Goal: Task Accomplishment & Management: Complete application form

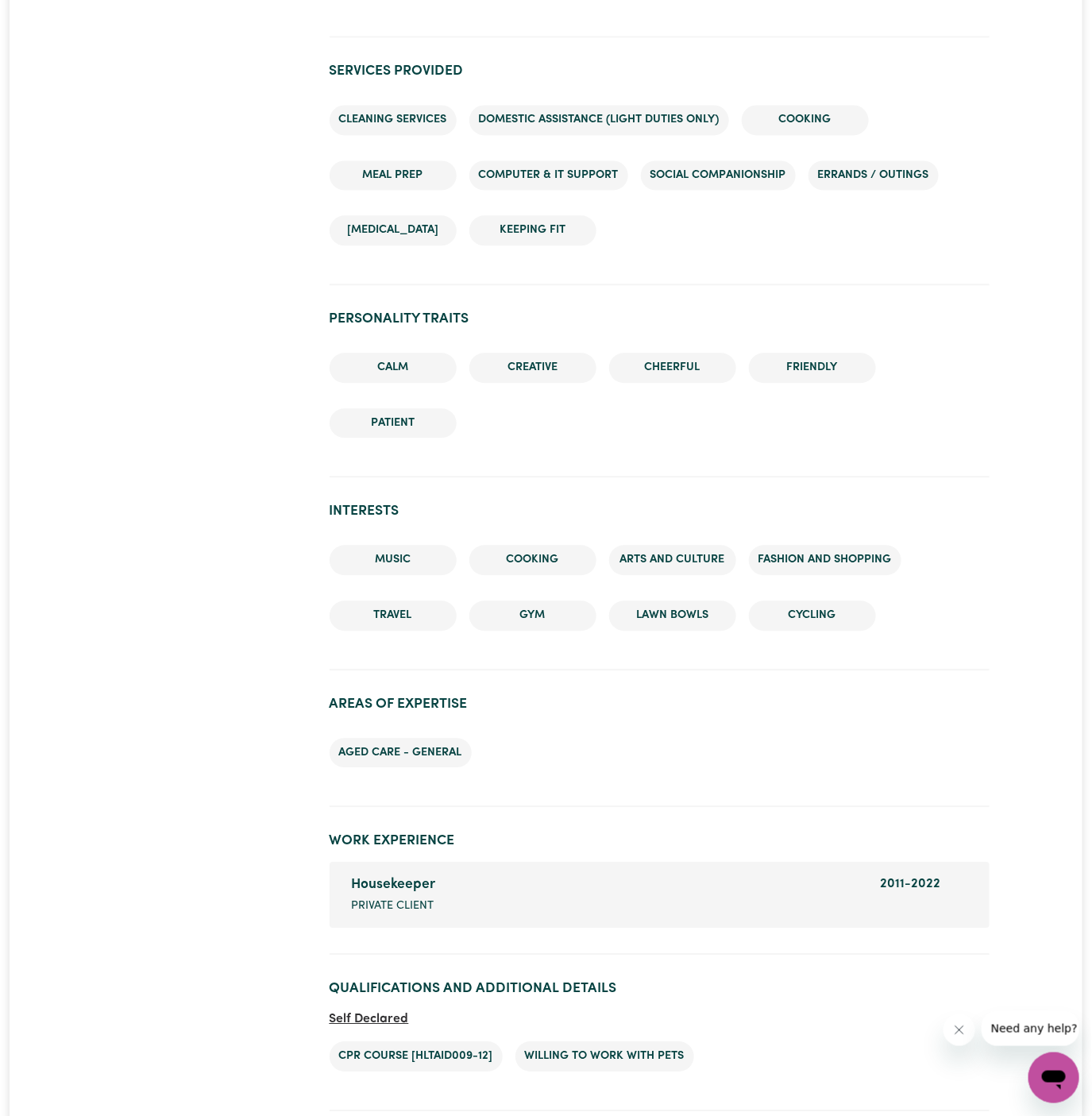
scroll to position [1430, 0]
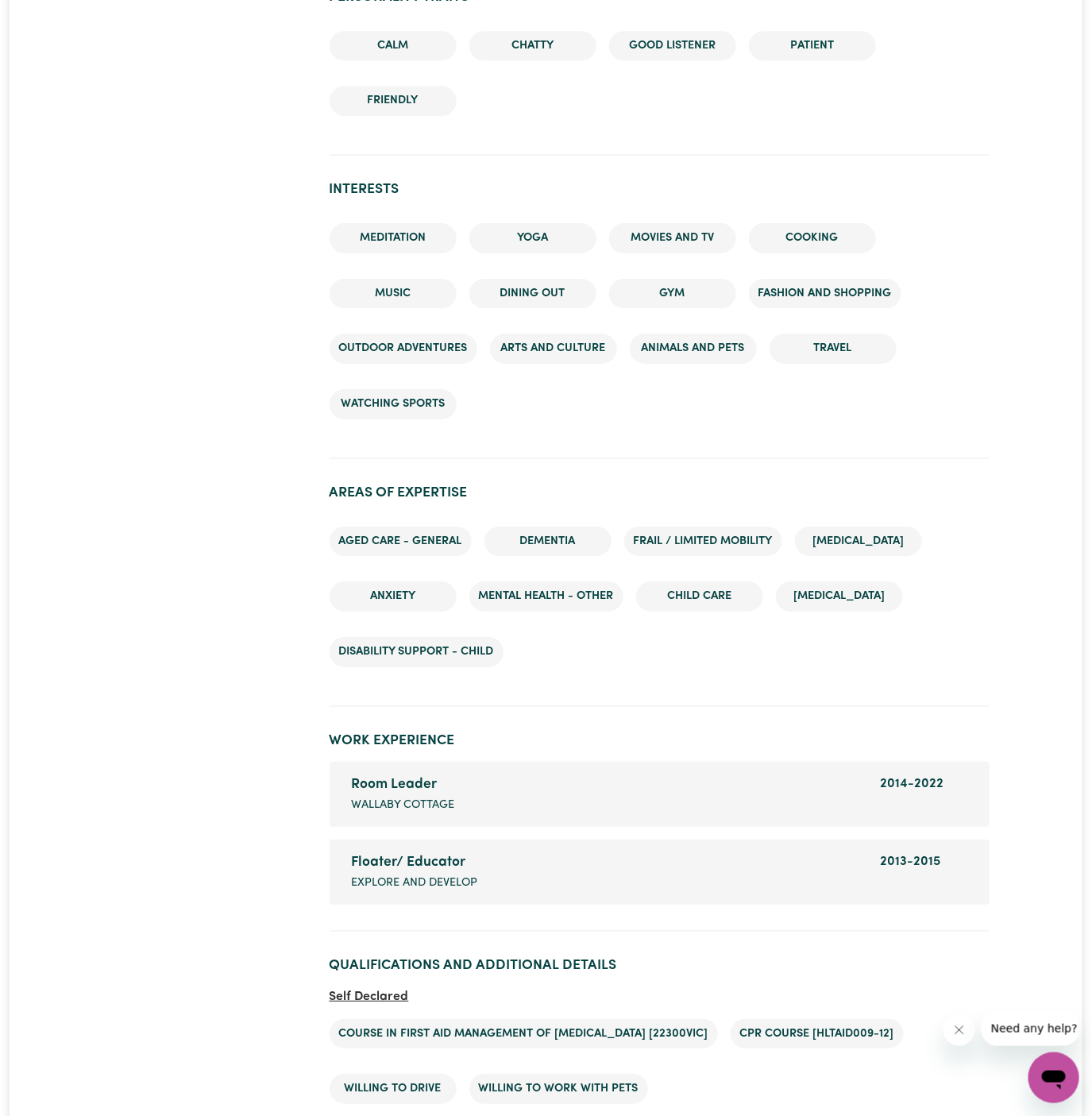
scroll to position [2012, 0]
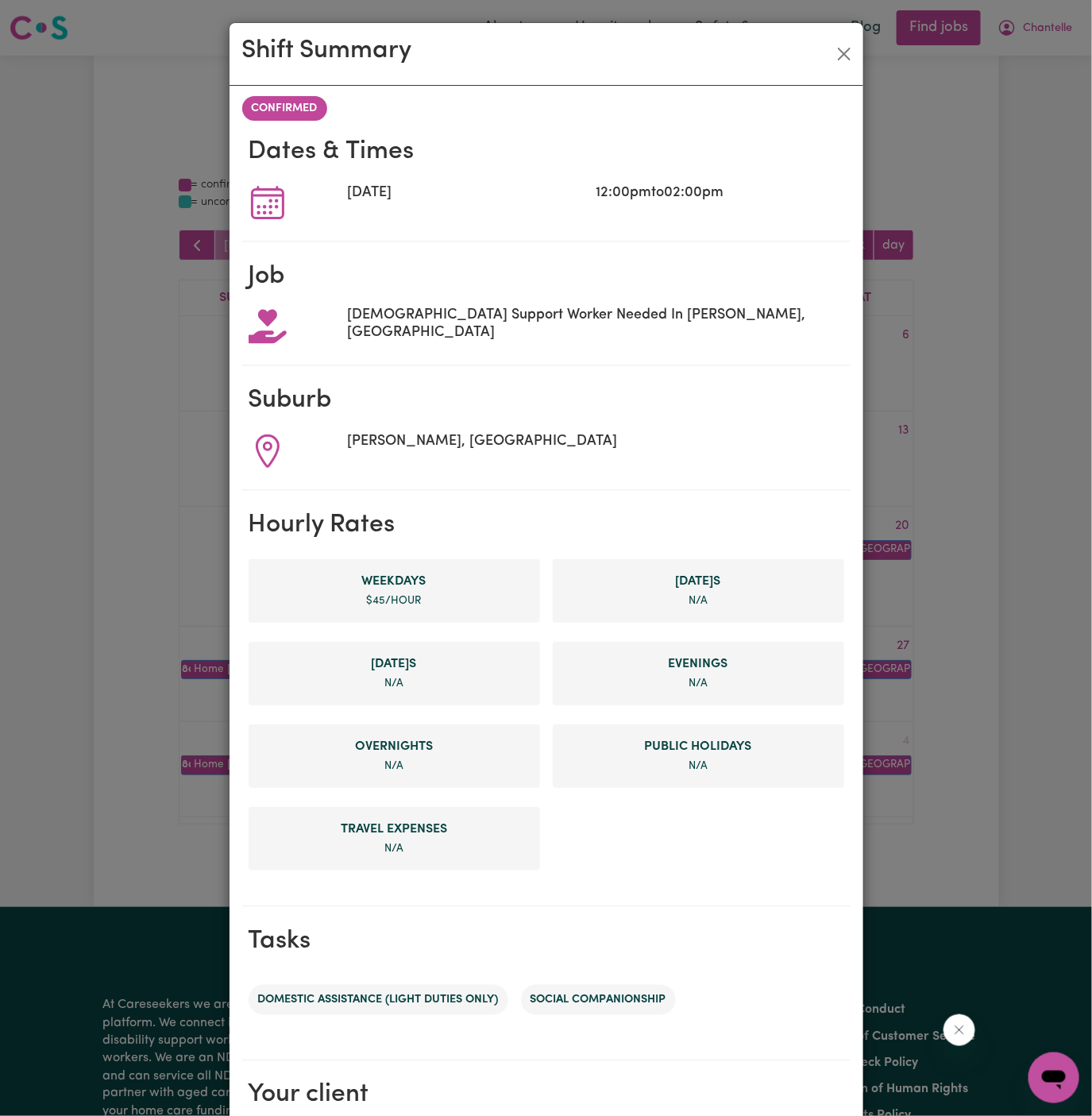
scroll to position [186, 0]
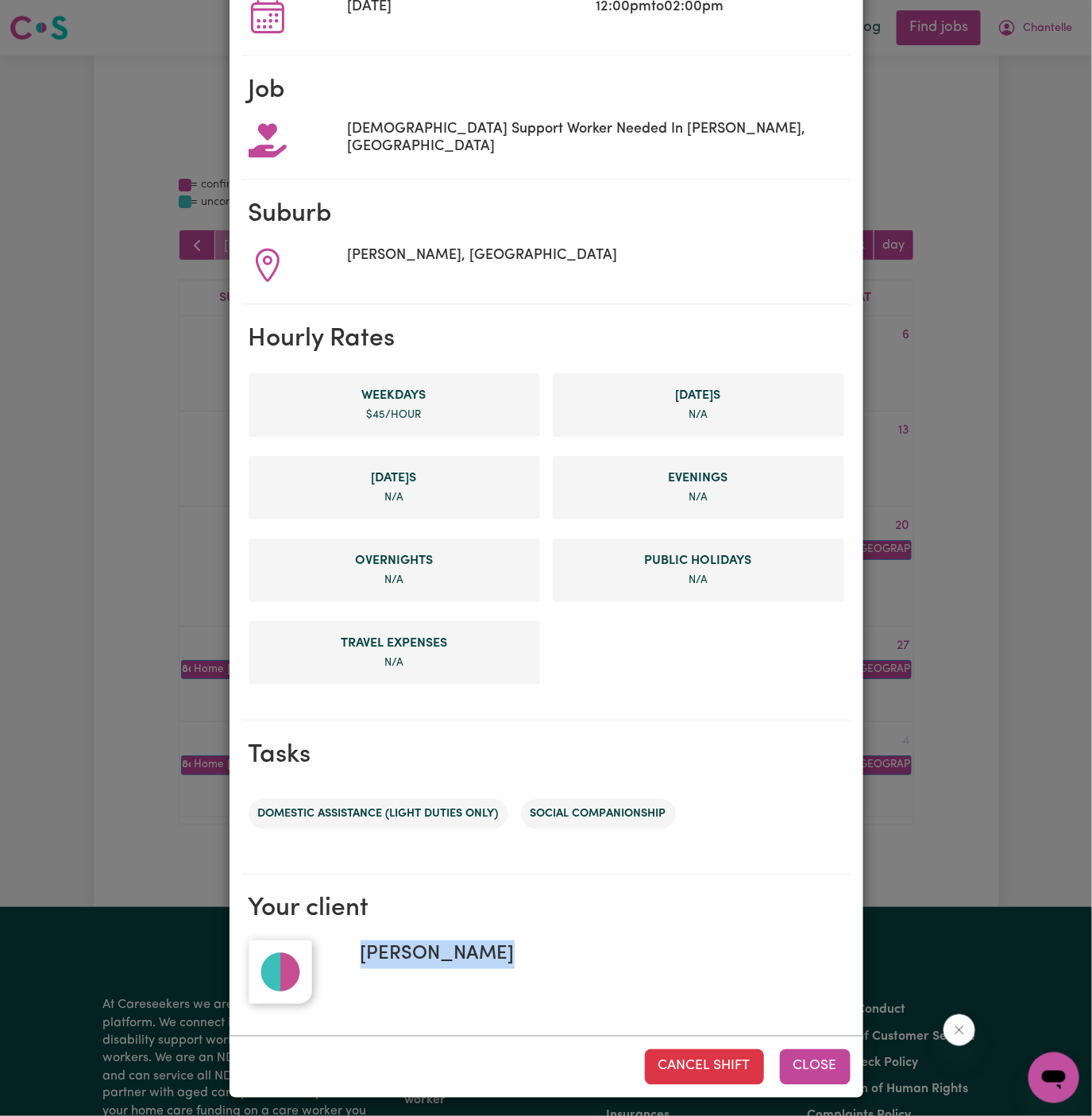
click at [814, 1063] on button "Close" at bounding box center [816, 1067] width 71 height 35
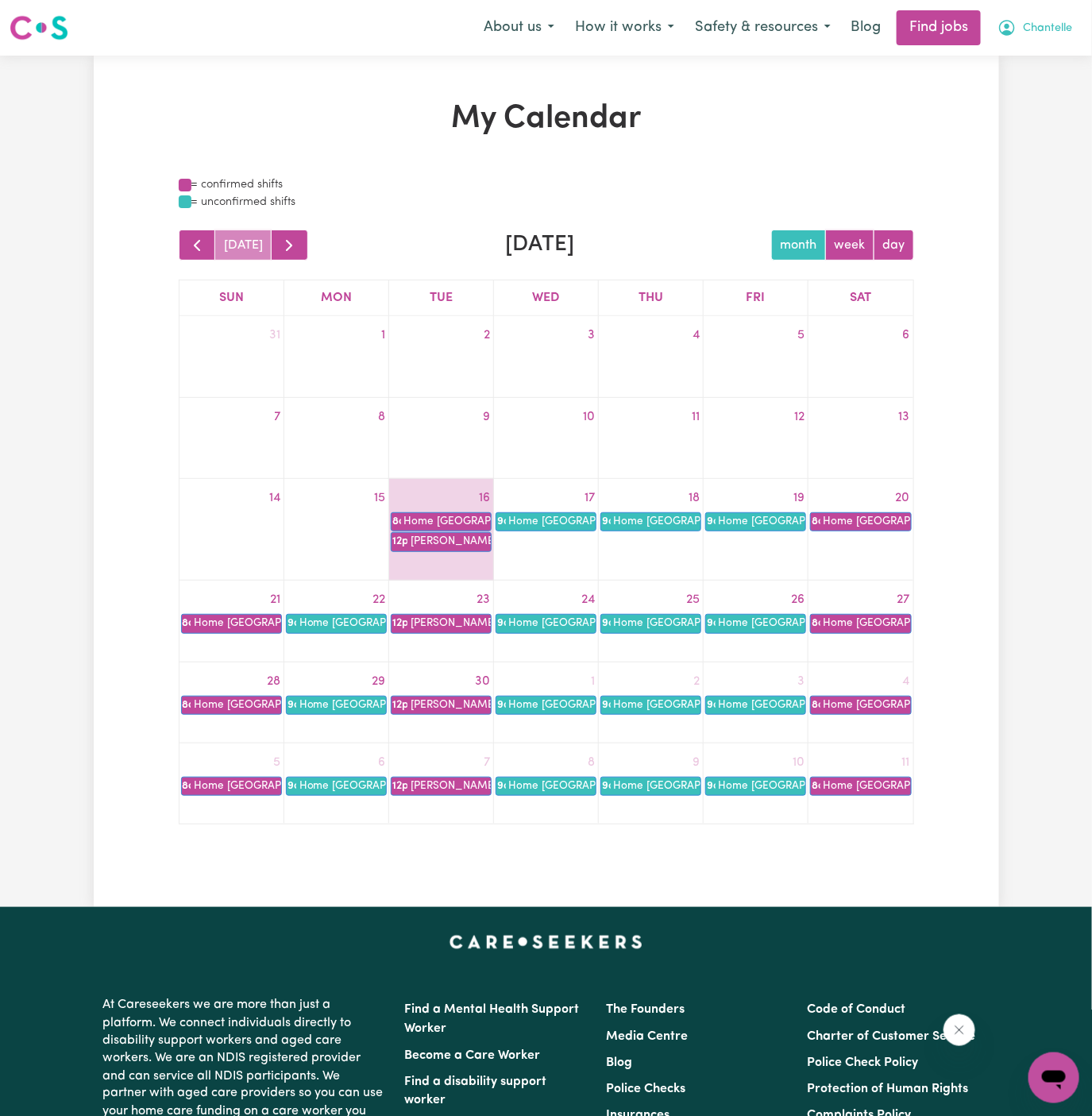
click at [1039, 39] on button "Chantelle" at bounding box center [1035, 27] width 95 height 34
click at [1034, 111] on link "Logout" at bounding box center [1019, 121] width 125 height 30
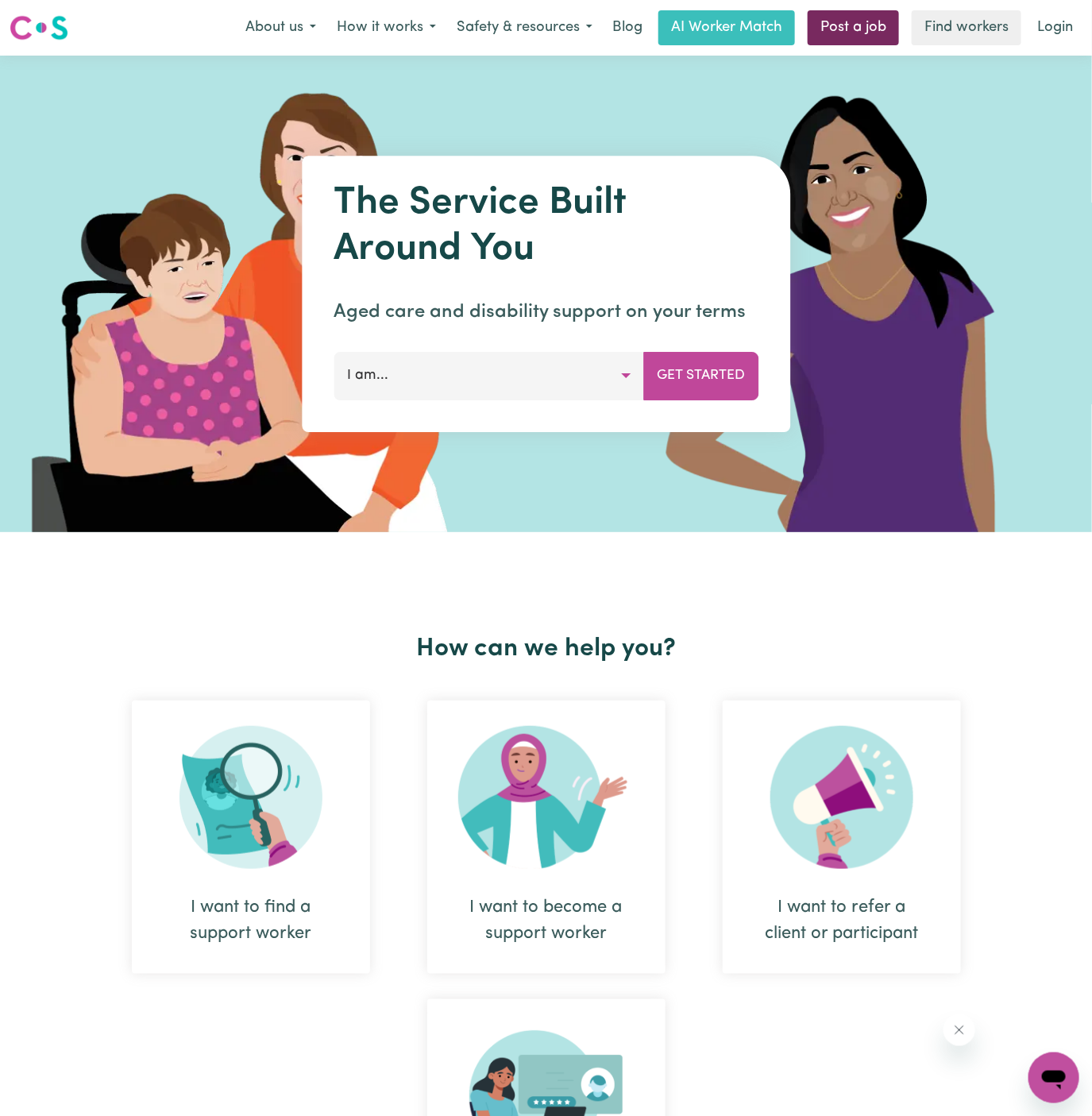
click at [862, 20] on link "Post a job" at bounding box center [853, 27] width 91 height 35
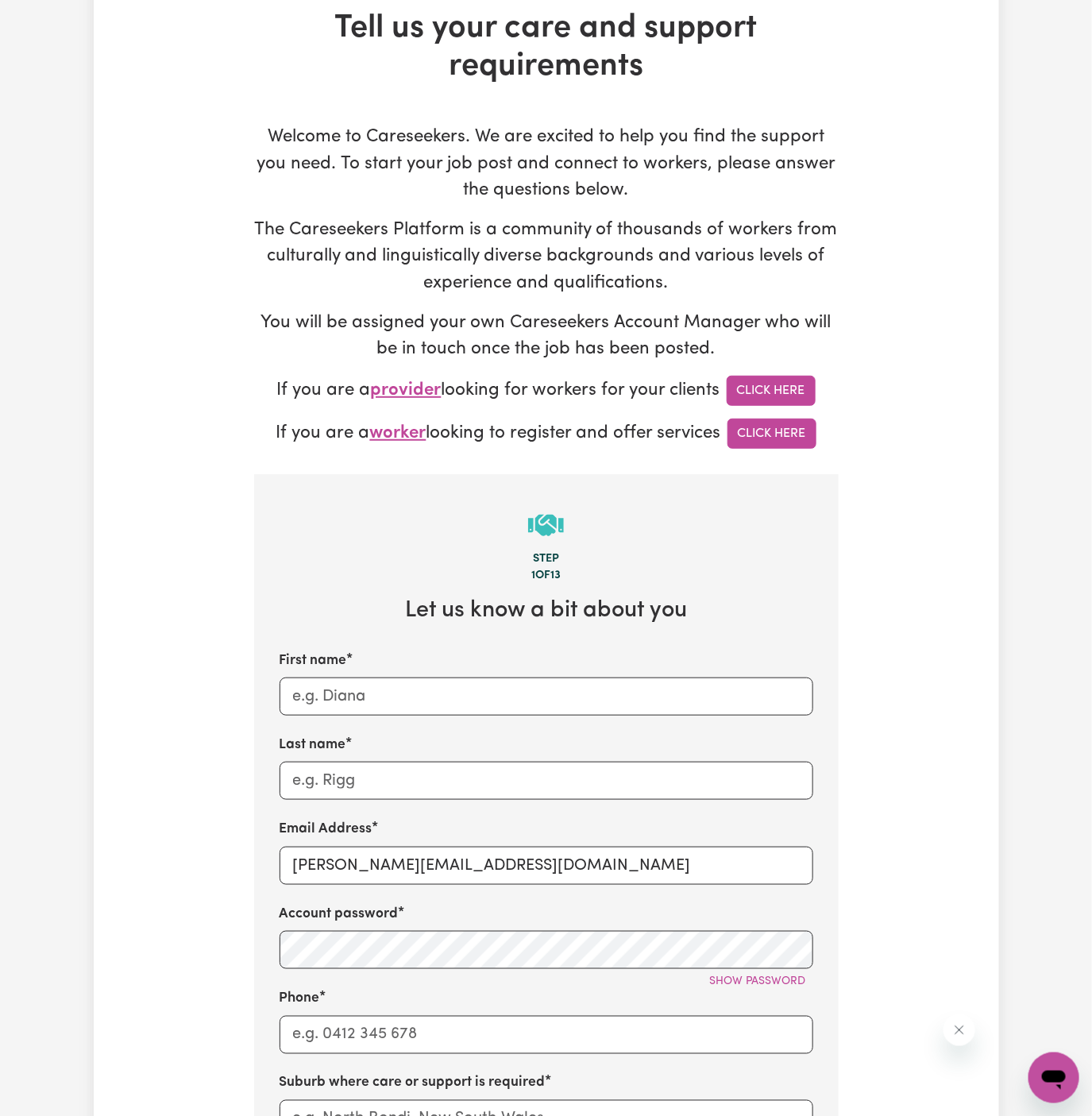
scroll to position [196, 0]
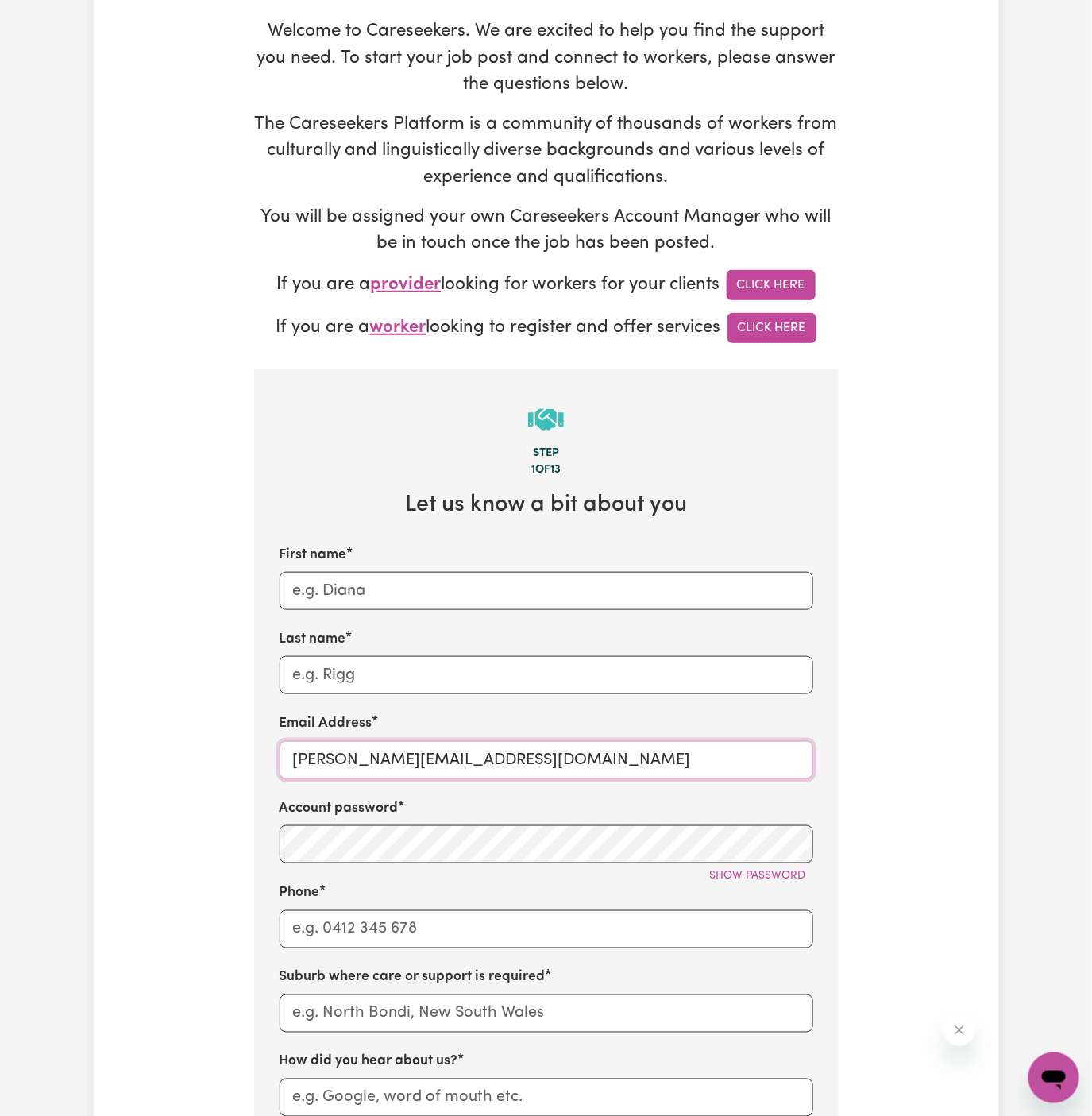
drag, startPoint x: 332, startPoint y: 760, endPoint x: 659, endPoint y: 760, distance: 327.0
click at [659, 760] on input "dyan@careseekers.com.au" at bounding box center [546, 760] width 534 height 38
click at [403, 756] on input "dyan@careseekers.com.au" at bounding box center [546, 760] width 534 height 38
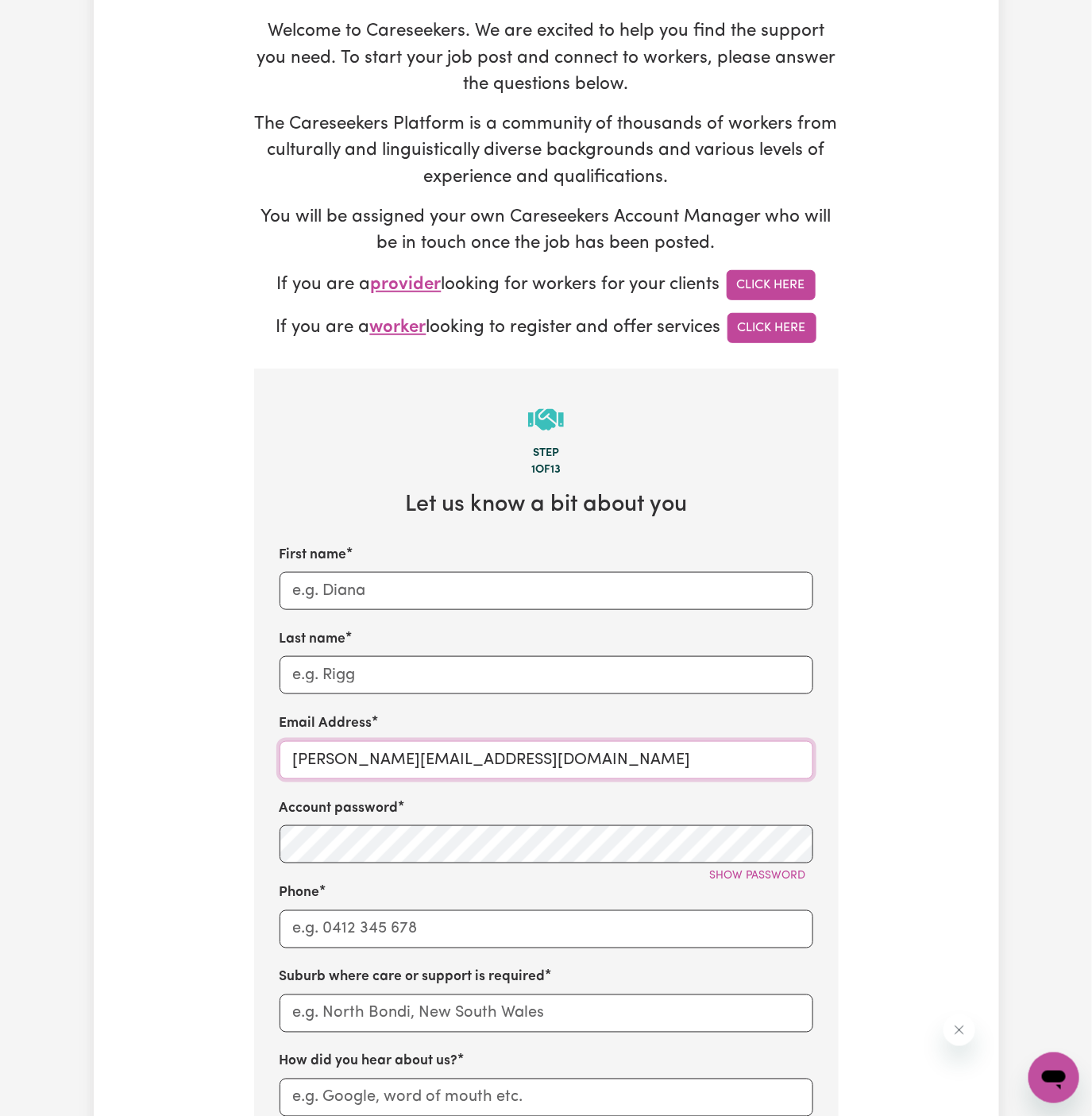
paste input "ClientCessnockMCS"
click at [389, 769] on input "ClientCessnockMCS@careseekers.com.au" at bounding box center [546, 760] width 534 height 38
drag, startPoint x: 393, startPoint y: 760, endPoint x: 308, endPoint y: 760, distance: 85.0
click at [308, 760] on input "ClientCessnockMCS@careseekers.com.au" at bounding box center [546, 760] width 534 height 38
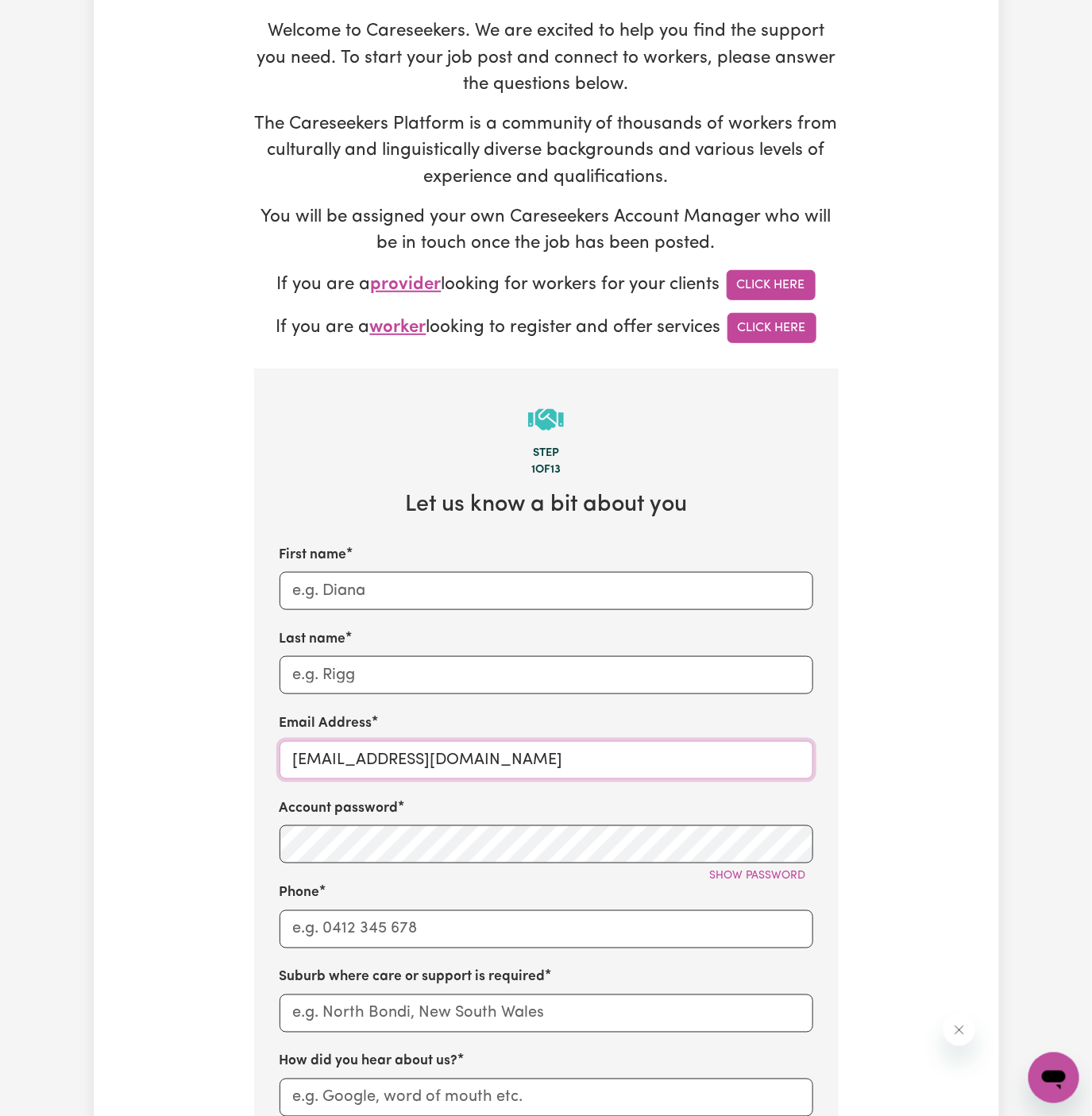
drag, startPoint x: 411, startPoint y: 759, endPoint x: 250, endPoint y: 759, distance: 161.0
click at [250, 759] on div "Tell us your care and support requirements Welcome to Careseekers. We are excit…" at bounding box center [546, 763] width 604 height 1719
click at [418, 761] on input "ClientCessnockMCS@careseekers.com.au" at bounding box center [546, 760] width 534 height 38
drag, startPoint x: 405, startPoint y: 757, endPoint x: 275, endPoint y: 757, distance: 130.0
click at [275, 757] on section "Step 1 of 13 Let us know a bit about you First name Last name Email Address Cli…" at bounding box center [546, 965] width 585 height 1194
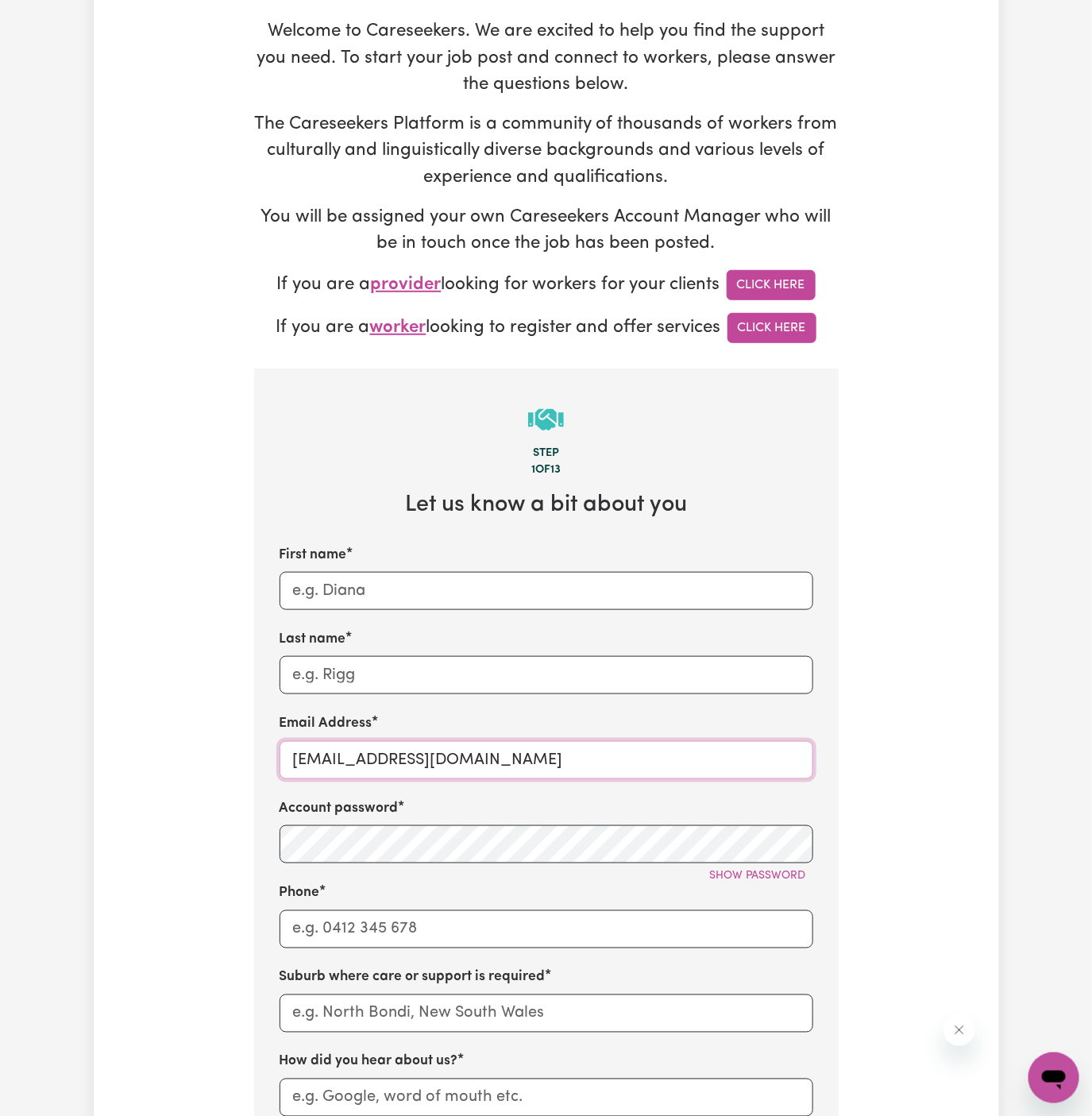
type input "ClientCessnockMCS@careseekers.com.au"
click at [366, 584] on input "First name" at bounding box center [546, 591] width 534 height 38
paste input "ClientCessnock"
click at [334, 589] on input "ClientCessnock" at bounding box center [546, 591] width 534 height 38
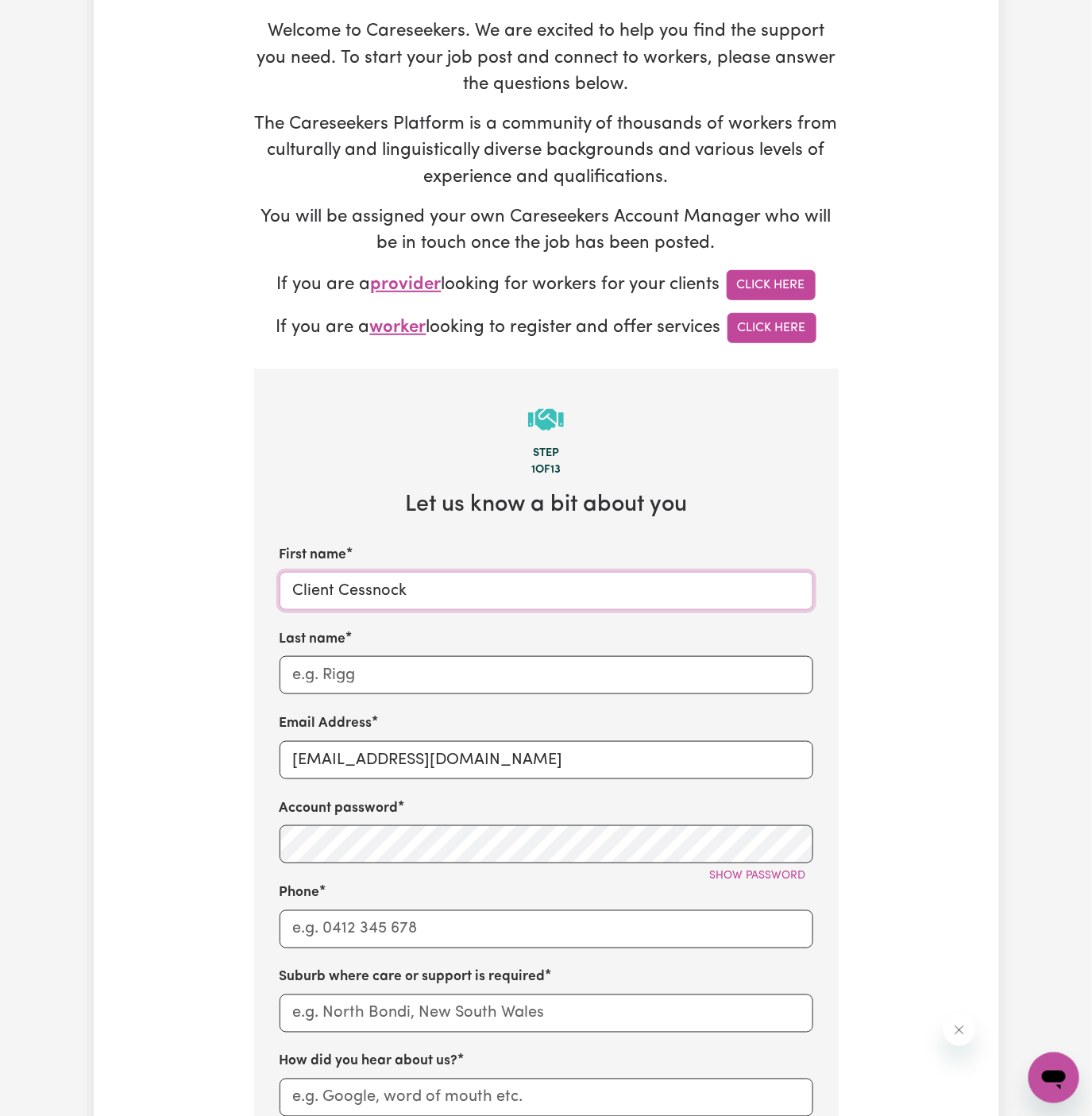
click at [446, 589] on input "Client Cessnock" at bounding box center [546, 591] width 534 height 38
type input "Client Cessnock"
click at [426, 675] on input "Last name" at bounding box center [546, 676] width 534 height 38
paste input "Me Care Support"
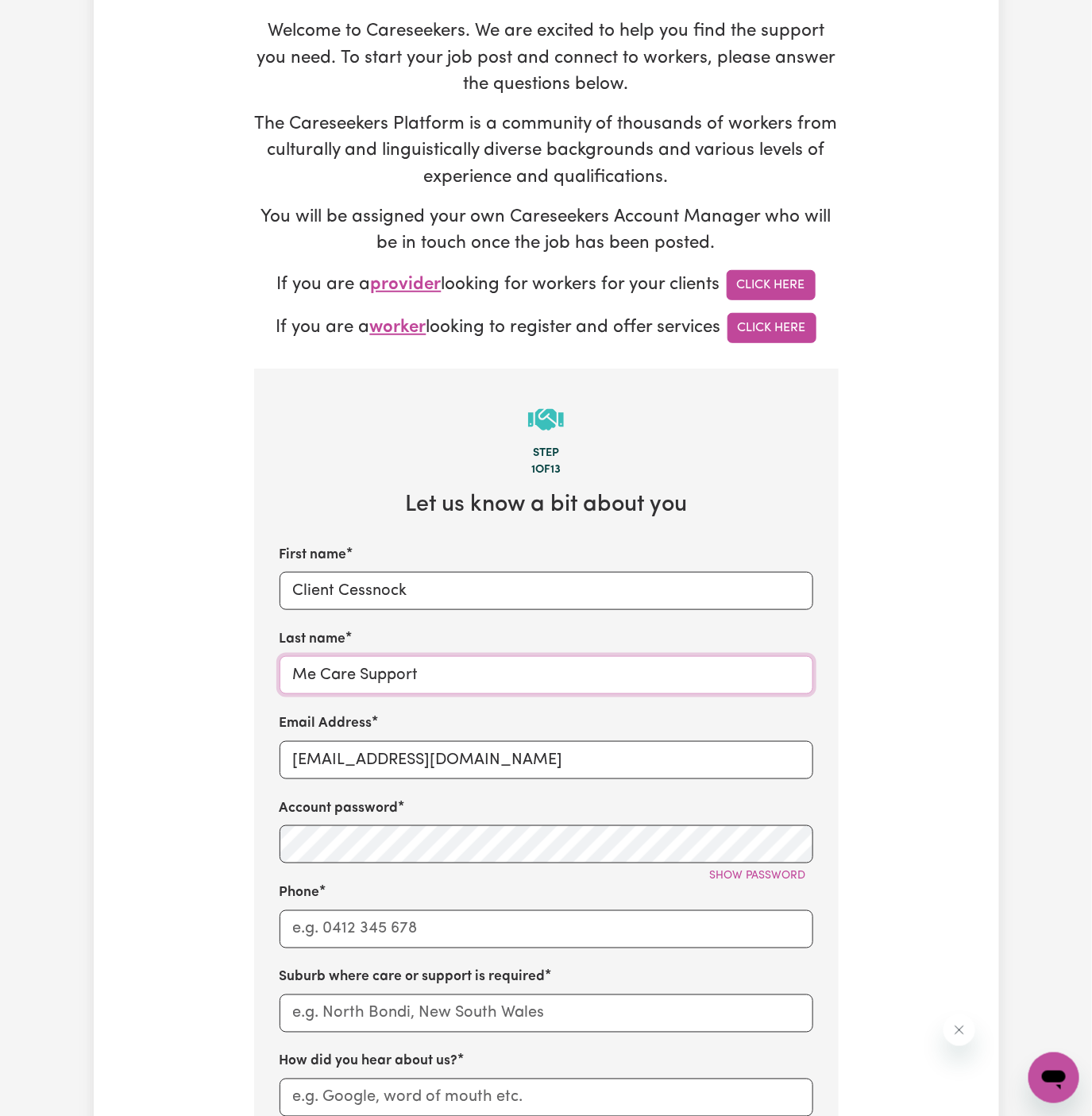
type input "Me Care Support"
click at [440, 920] on input "Phone" at bounding box center [546, 930] width 534 height 38
type input "1300765465"
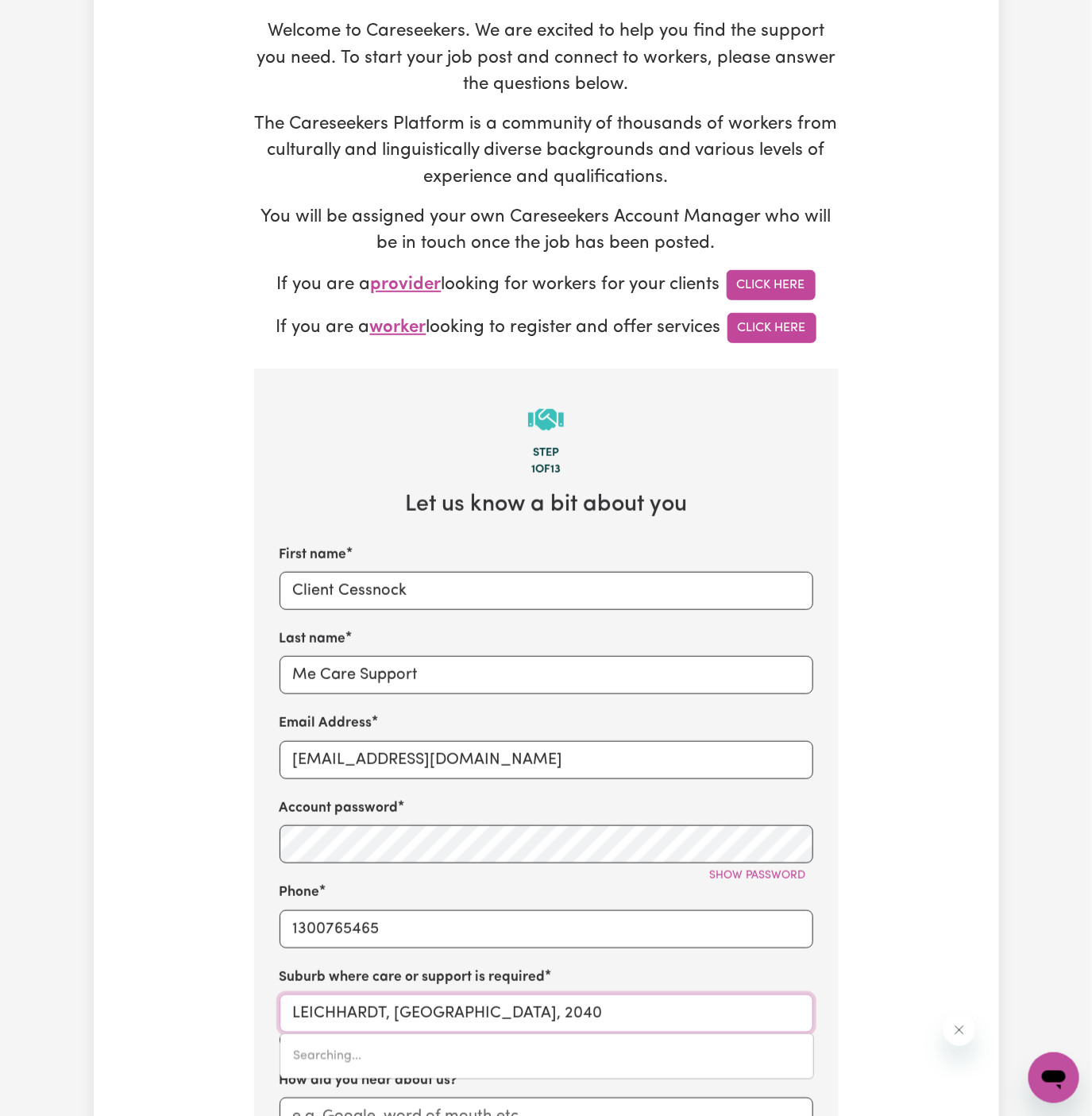
click at [441, 1022] on input "LEICHHARDT, New South Wales, 2040" at bounding box center [546, 1014] width 534 height 38
click at [421, 1020] on input "LEICHHARDT, New South Wales, 2040" at bounding box center [546, 1014] width 534 height 38
paste input "Me Care Support"
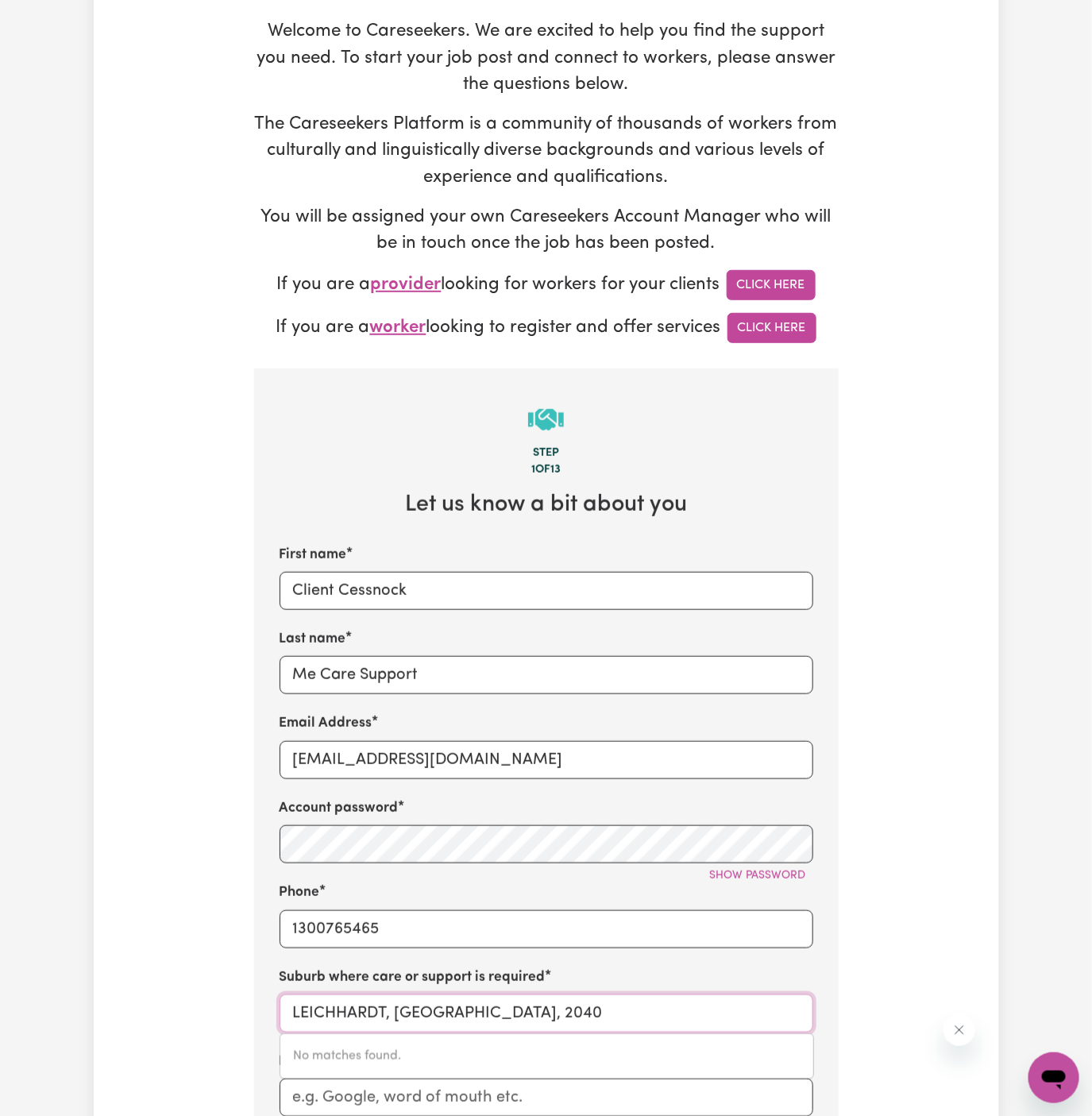
type input "Me Care Support"
drag, startPoint x: 436, startPoint y: 1010, endPoint x: 286, endPoint y: 1016, distance: 150.1
click at [286, 1016] on input "Me Care Support" at bounding box center [546, 1014] width 534 height 38
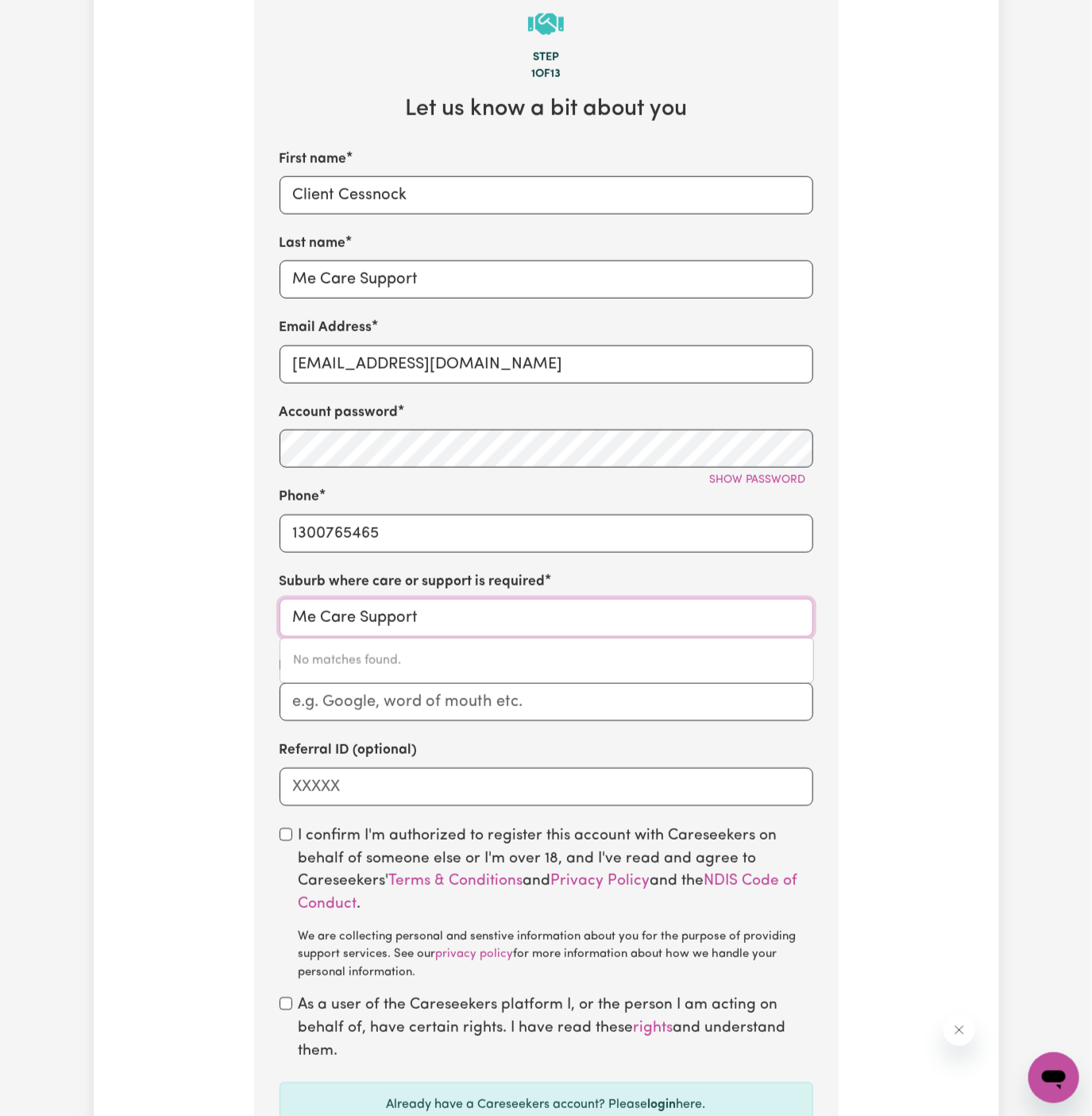
scroll to position [594, 0]
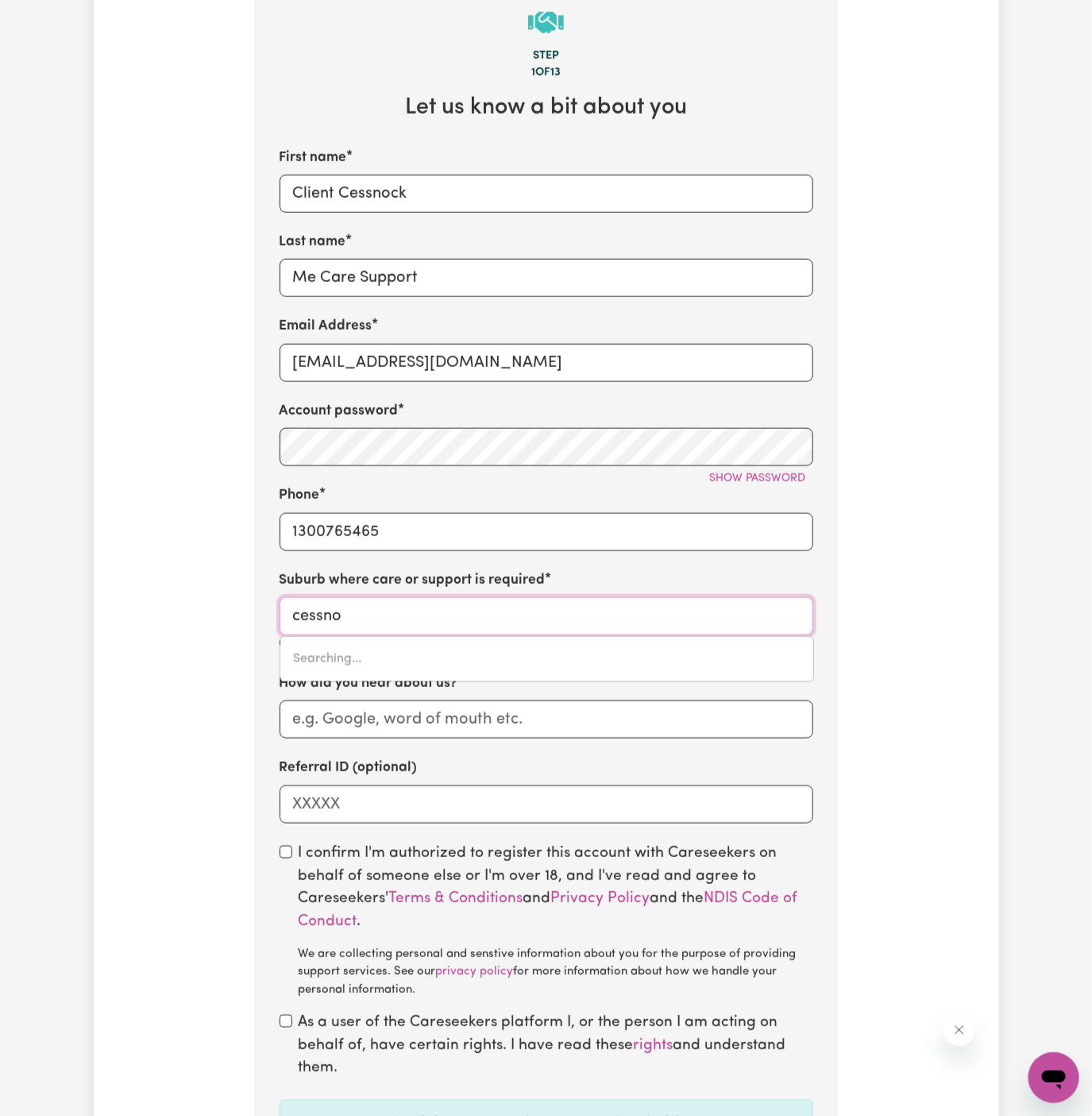
type input "cessnox"
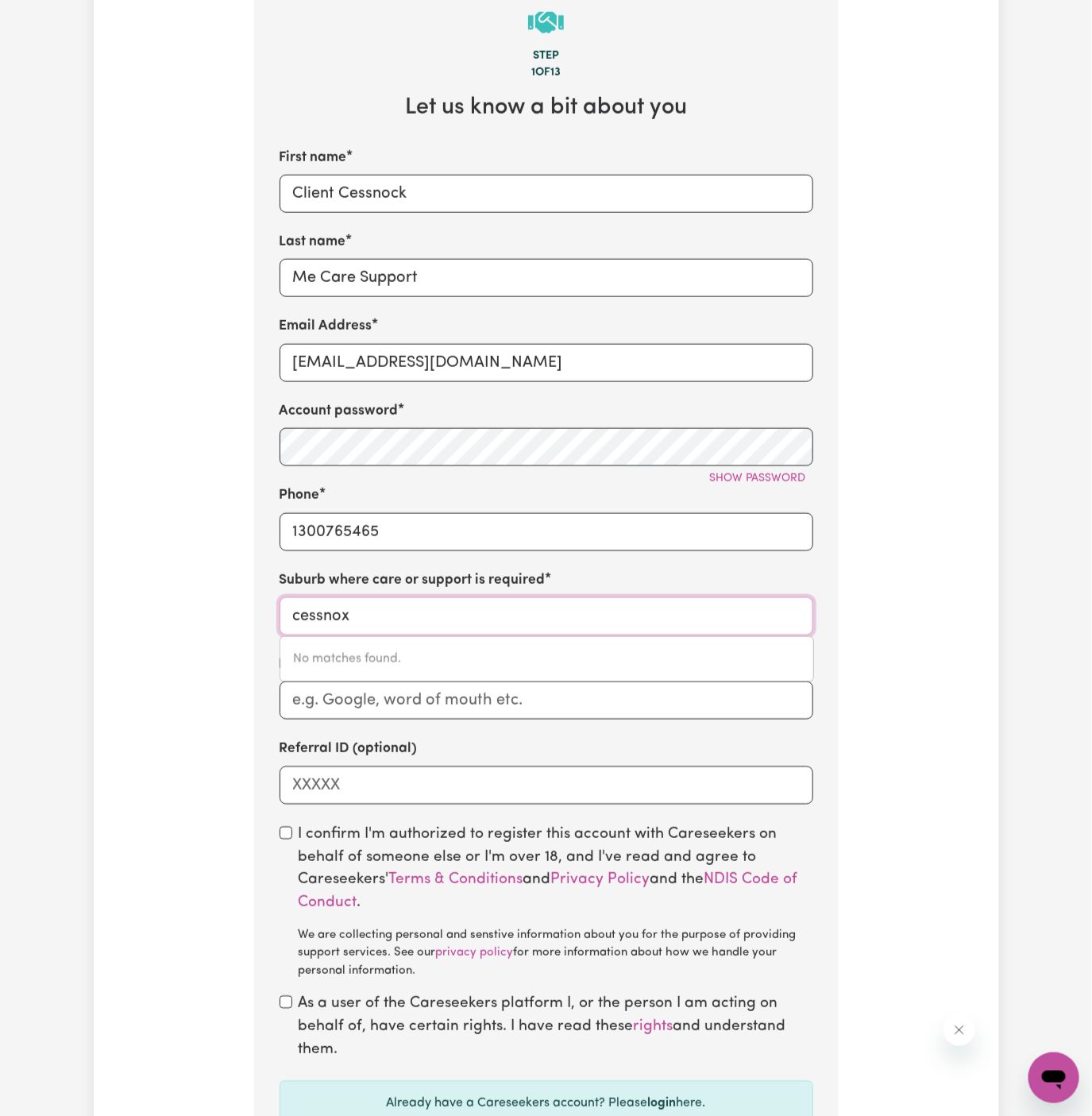
type input "cessno"
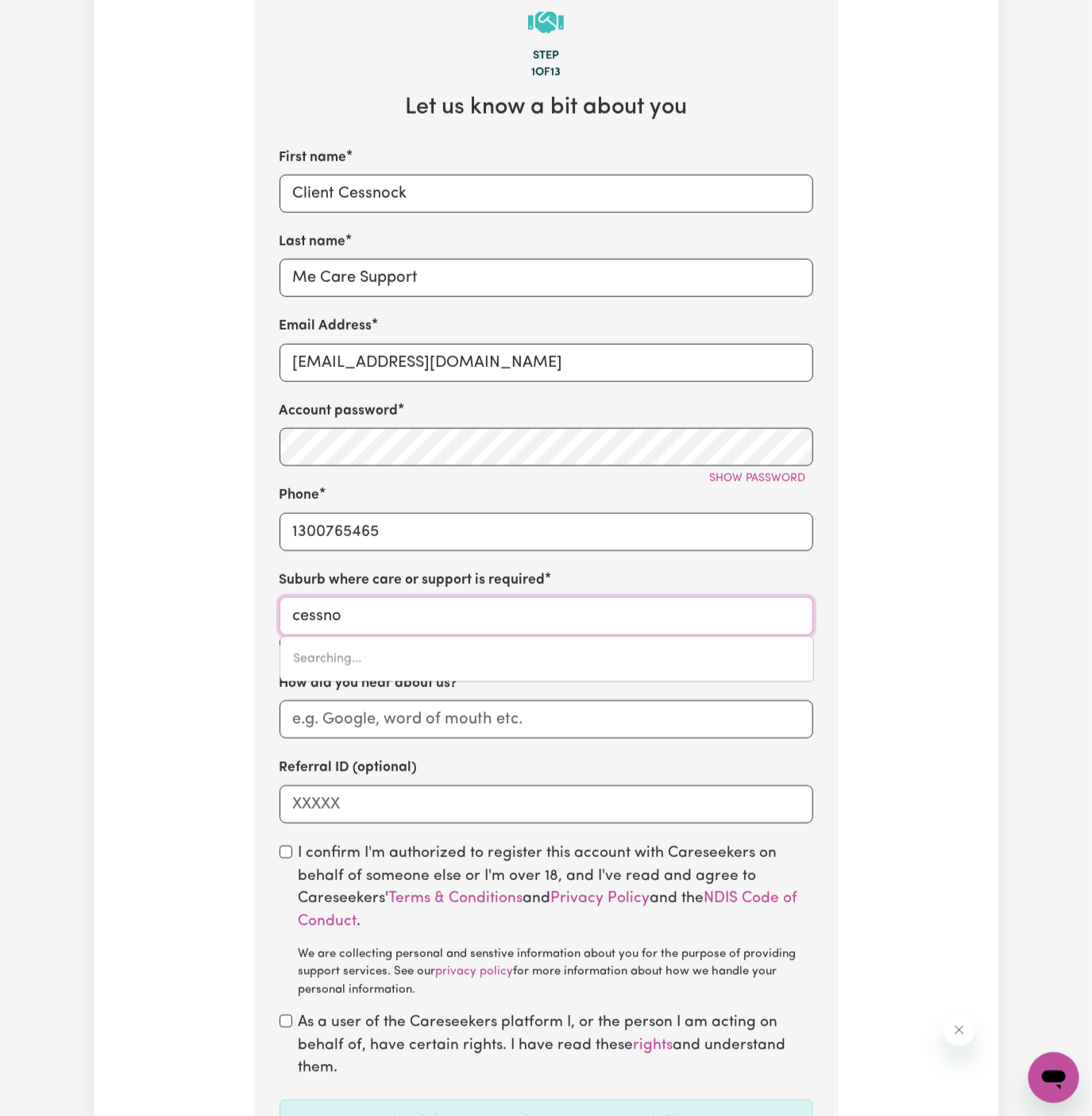
type input "cessnoCK, New South Wales, 2325"
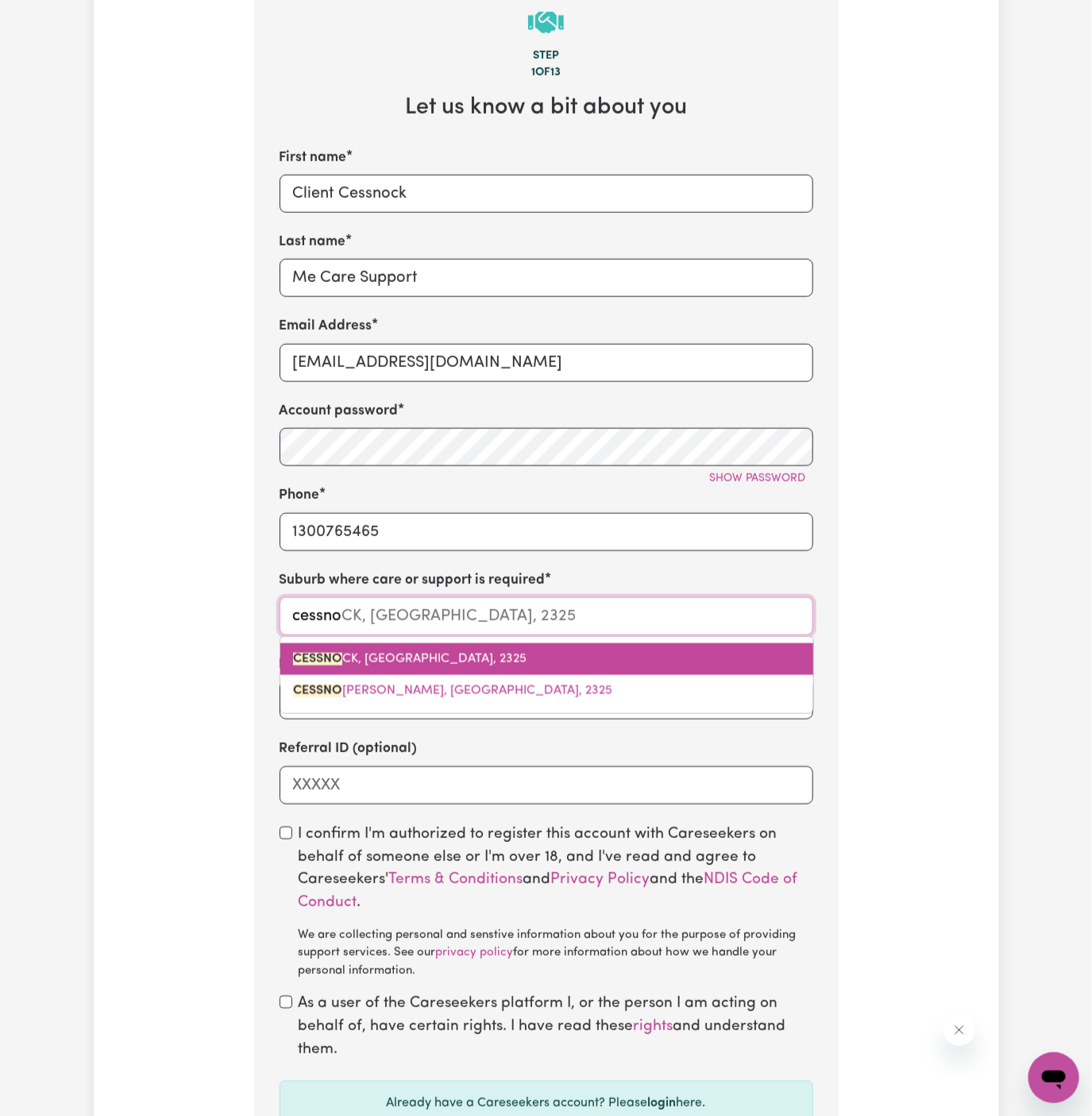
click at [433, 657] on span "CESSNO CK, New South Wales, 2325" at bounding box center [409, 659] width 234 height 13
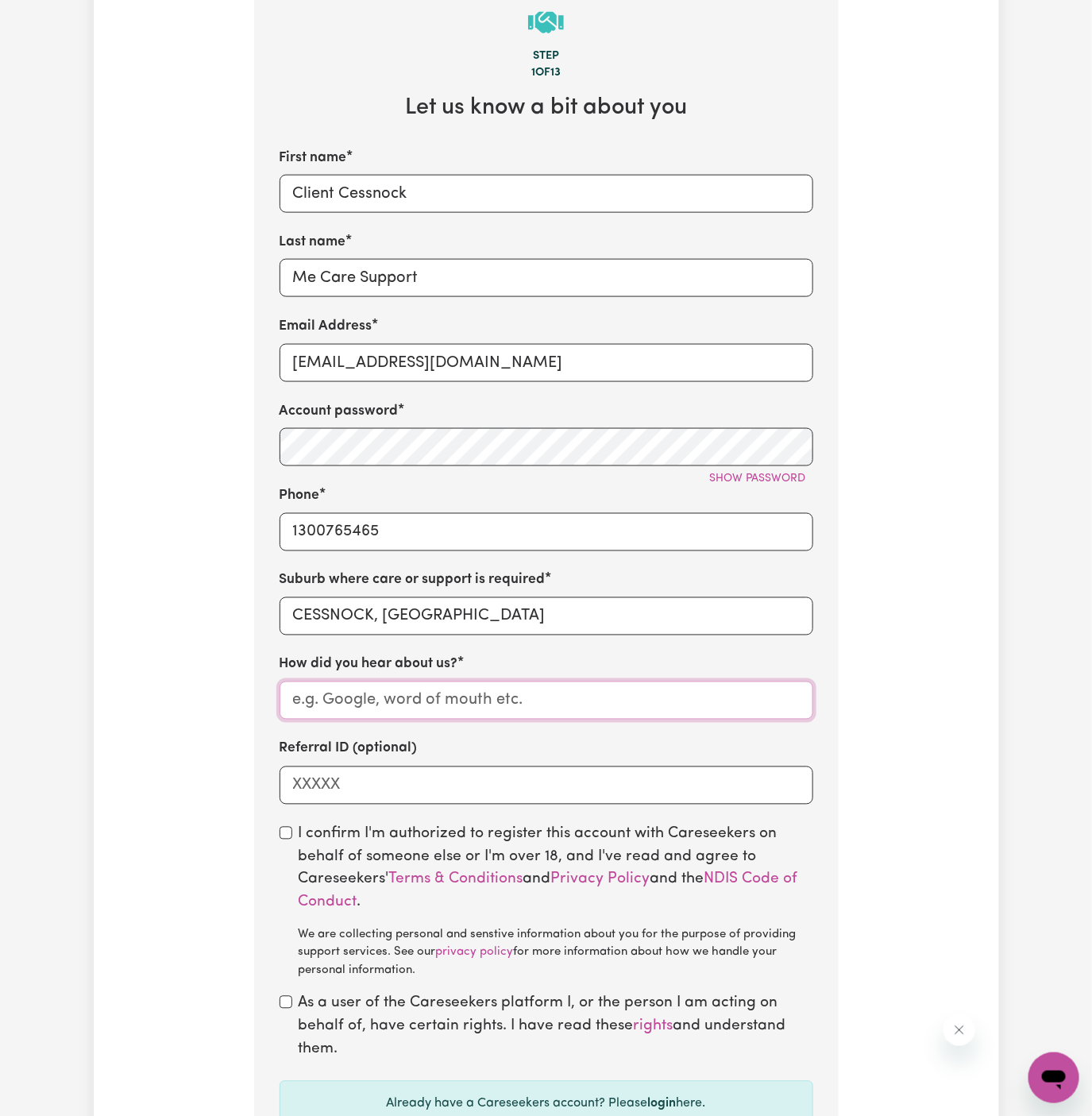
click at [393, 699] on input "How did you hear about us?" at bounding box center [546, 700] width 534 height 38
paste input "Me Care Support"
type input "Me Care Support"
click at [289, 839] on div "I confirm I'm authorized to register this account with Careseekers on behalf of…" at bounding box center [546, 902] width 534 height 157
click at [295, 1000] on div "As a user of the Careseekers platform I, or the person I am acting on behalf of…" at bounding box center [546, 1027] width 534 height 68
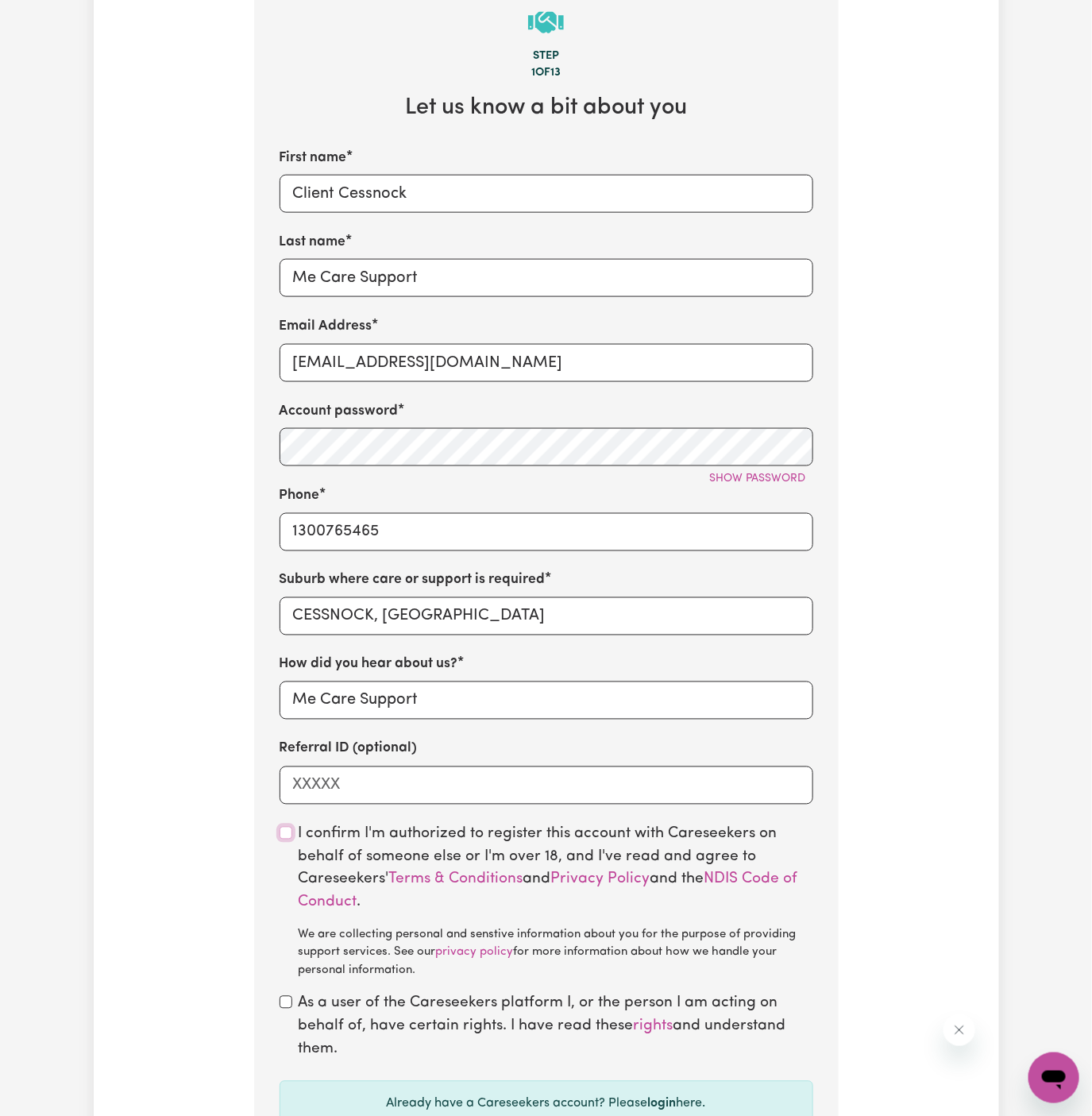
click at [286, 839] on input "checkbox" at bounding box center [286, 833] width 13 height 13
checkbox input "true"
click at [287, 1002] on input "checkbox" at bounding box center [286, 1002] width 13 height 13
checkbox input "true"
click at [760, 476] on span "Show password" at bounding box center [758, 478] width 96 height 12
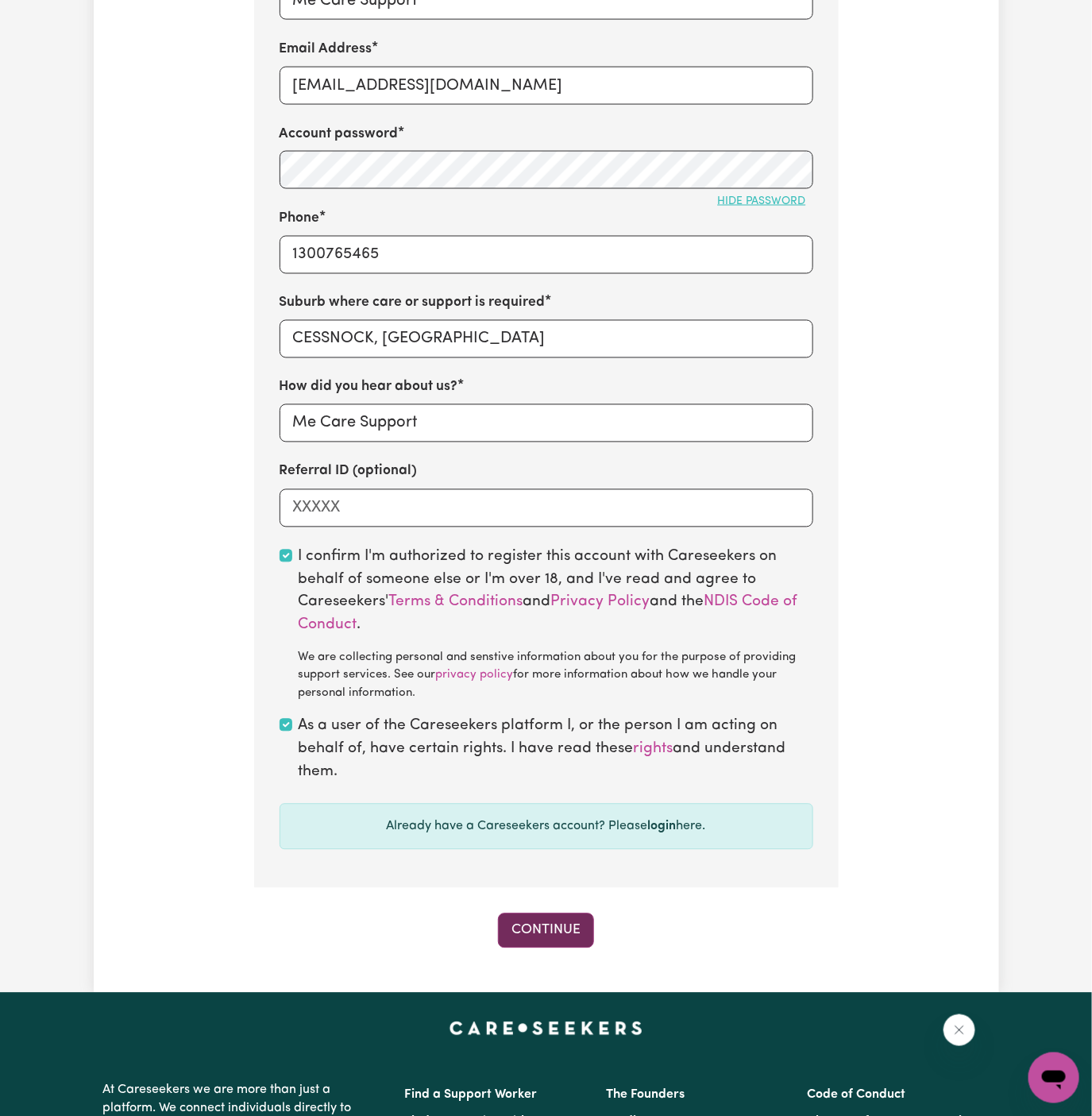
scroll to position [920, 0]
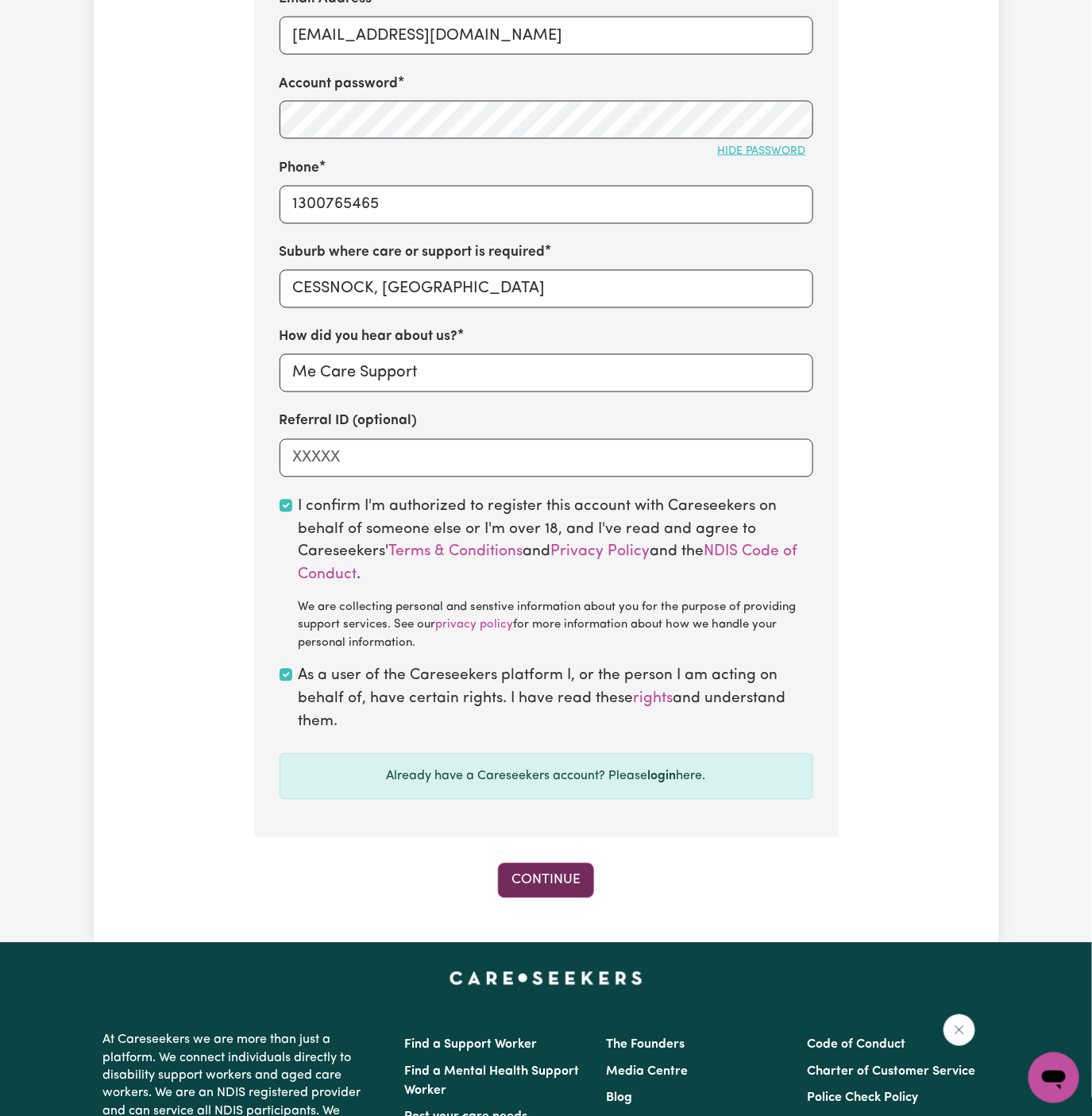
click at [546, 889] on button "Continue" at bounding box center [546, 881] width 96 height 35
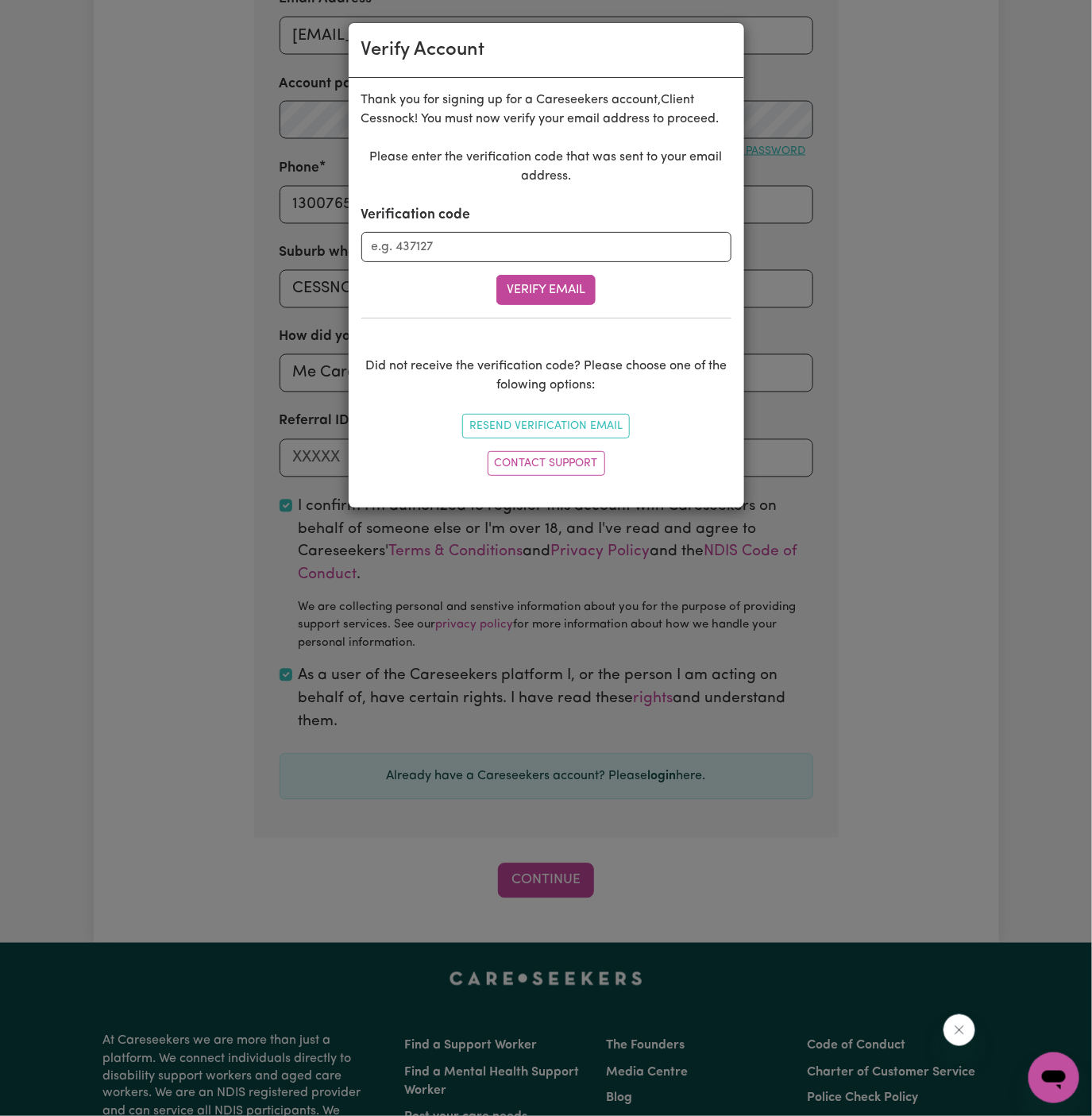
click at [431, 230] on div "Verification code" at bounding box center [546, 233] width 370 height 57
click at [443, 242] on input "Verification code" at bounding box center [546, 246] width 370 height 30
paste input "375430"
type input "375430"
click at [493, 278] on div "Verify Email" at bounding box center [546, 289] width 370 height 30
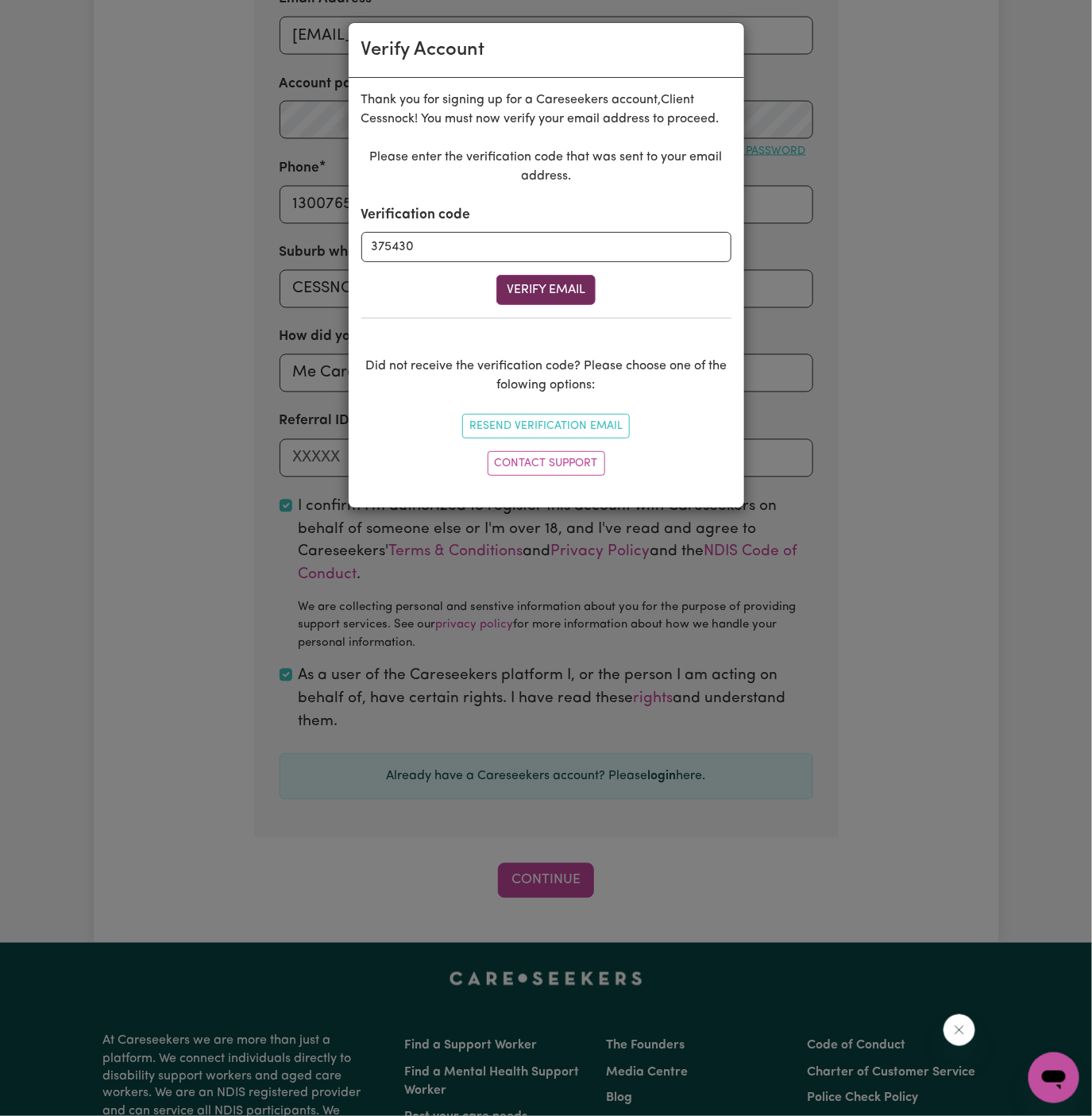
click at [531, 287] on button "Verify Email" at bounding box center [546, 289] width 99 height 30
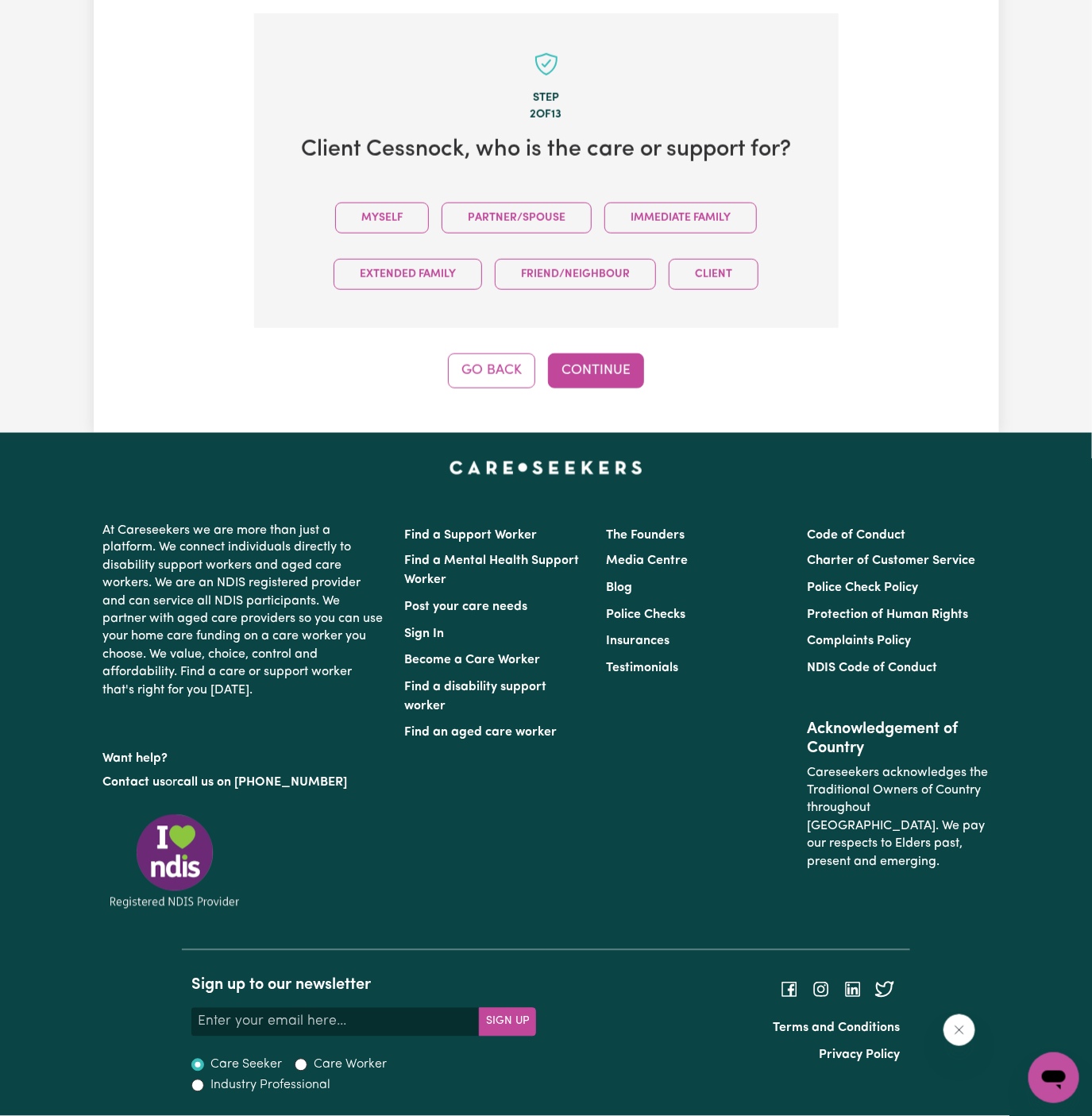
scroll to position [548, 0]
